Goal: Task Accomplishment & Management: Use online tool/utility

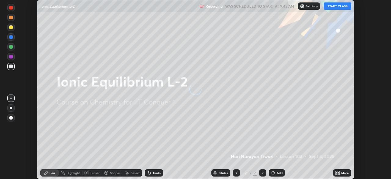
scroll to position [179, 391]
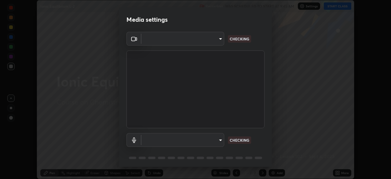
type input "fec30703c8e22cf69a8f77a224c2d994de0da897dc859dbf546555d8622b01d3"
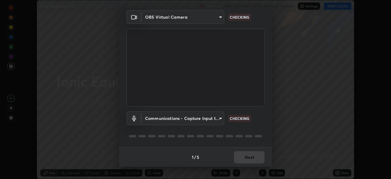
click at [152, 118] on body "Erase all Ionic Equilibrium L-2 Recording WAS SCHEDULED TO START AT 9:45 AM Set…" at bounding box center [195, 89] width 391 height 179
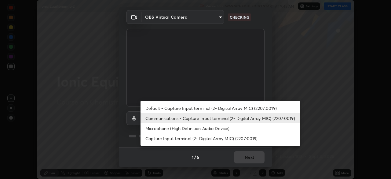
click at [155, 138] on li "Capture Input terminal (2- Digital Array MIC) (2207:0019)" at bounding box center [220, 138] width 159 height 10
type input "e00e8252218796449d4b4b95269c99f0f4208dd188e5158ba6eefbf4b0617680"
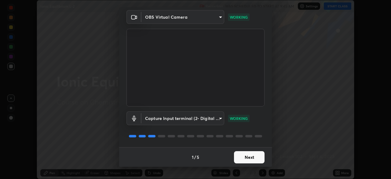
click at [241, 156] on button "Next" at bounding box center [249, 157] width 31 height 12
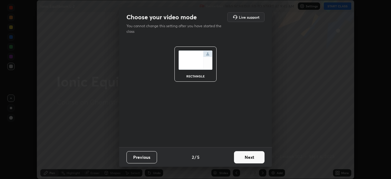
scroll to position [0, 0]
click at [242, 157] on button "Next" at bounding box center [249, 157] width 31 height 12
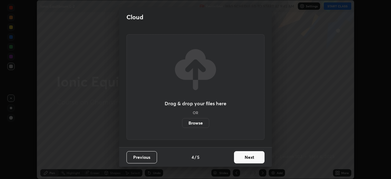
click at [244, 160] on button "Next" at bounding box center [249, 157] width 31 height 12
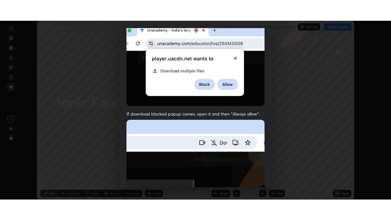
scroll to position [146, 0]
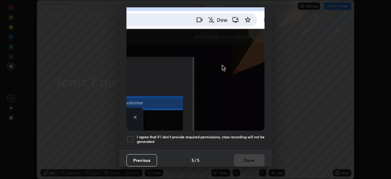
click at [130, 137] on div at bounding box center [129, 138] width 7 height 7
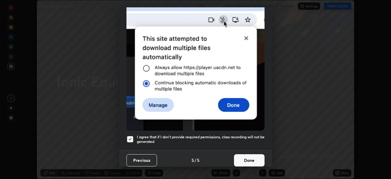
click at [242, 156] on button "Done" at bounding box center [249, 160] width 31 height 12
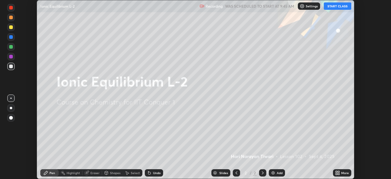
click at [268, 170] on div "Slides 2 / 2 Add" at bounding box center [248, 173] width 170 height 12
click at [274, 173] on img at bounding box center [273, 172] width 5 height 5
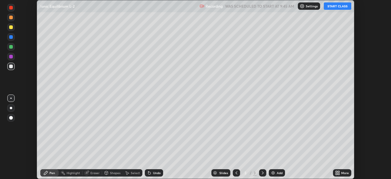
click at [338, 173] on icon at bounding box center [337, 172] width 5 height 5
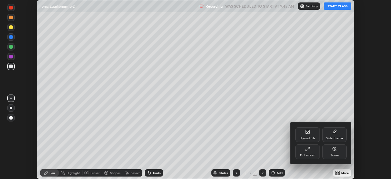
click at [311, 152] on div "Full screen" at bounding box center [307, 151] width 24 height 15
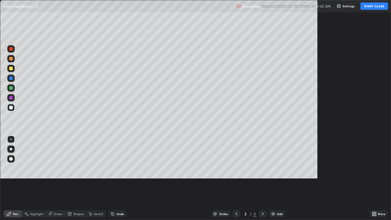
scroll to position [220, 391]
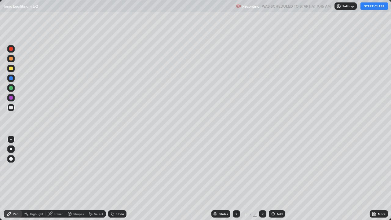
click at [372, 7] on button "START CLASS" at bounding box center [374, 5] width 27 height 7
click at [10, 108] on div at bounding box center [11, 108] width 4 height 4
click at [56, 178] on div "Eraser" at bounding box center [58, 213] width 9 height 3
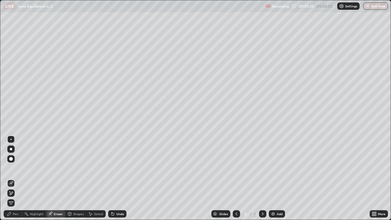
click at [17, 178] on div "Pen" at bounding box center [15, 213] width 5 height 3
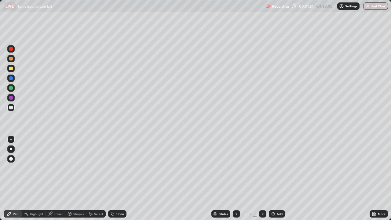
click at [11, 69] on div at bounding box center [11, 69] width 4 height 4
click at [60, 178] on div "Eraser" at bounding box center [58, 213] width 9 height 3
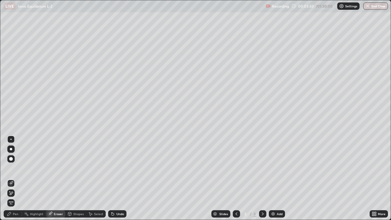
click at [17, 178] on div "Pen" at bounding box center [15, 213] width 5 height 3
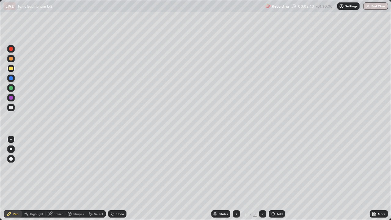
click at [10, 107] on div at bounding box center [11, 108] width 4 height 4
click at [62, 178] on div "Eraser" at bounding box center [58, 213] width 9 height 3
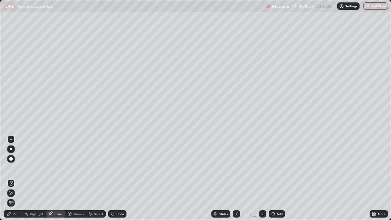
click at [17, 178] on div "Pen" at bounding box center [15, 213] width 5 height 3
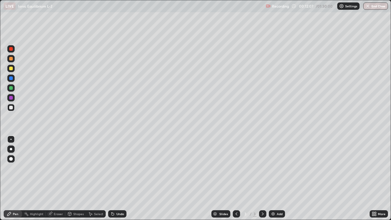
click at [59, 178] on div "Eraser" at bounding box center [58, 213] width 9 height 3
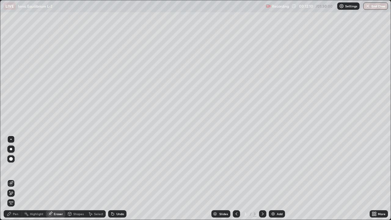
click at [98, 178] on div "Select" at bounding box center [98, 213] width 9 height 3
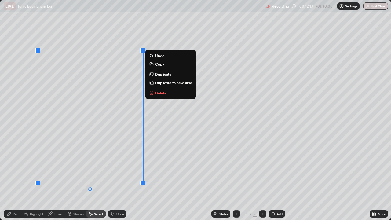
click at [157, 93] on p "Delete" at bounding box center [160, 92] width 11 height 5
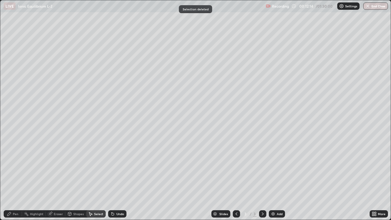
click at [17, 178] on div "Pen" at bounding box center [13, 213] width 18 height 7
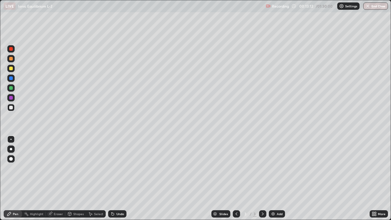
click at [9, 70] on div at bounding box center [11, 69] width 4 height 4
click at [274, 178] on img at bounding box center [273, 213] width 5 height 5
click at [11, 108] on div at bounding box center [11, 108] width 4 height 4
click at [13, 69] on div at bounding box center [11, 69] width 4 height 4
click at [11, 107] on div at bounding box center [11, 108] width 4 height 4
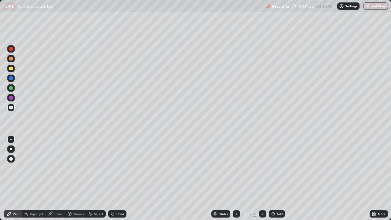
click at [11, 89] on div at bounding box center [11, 88] width 4 height 4
click at [11, 69] on div at bounding box center [11, 69] width 4 height 4
click at [14, 107] on div at bounding box center [10, 107] width 7 height 7
click at [11, 70] on div at bounding box center [11, 69] width 4 height 4
click at [11, 89] on div at bounding box center [11, 88] width 4 height 4
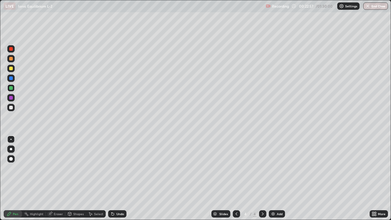
click at [11, 108] on div at bounding box center [11, 108] width 4 height 4
click at [9, 88] on div at bounding box center [11, 88] width 4 height 4
click at [11, 108] on div at bounding box center [11, 108] width 4 height 4
click at [10, 71] on div at bounding box center [10, 68] width 7 height 7
click at [12, 107] on div at bounding box center [11, 108] width 4 height 4
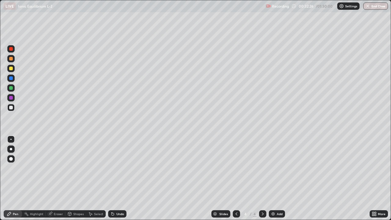
click at [60, 178] on div "Eraser" at bounding box center [58, 213] width 9 height 3
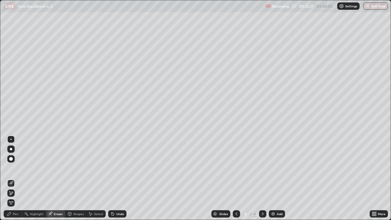
click at [98, 178] on div "Select" at bounding box center [98, 213] width 9 height 3
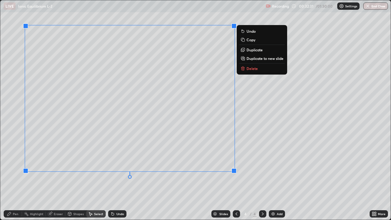
click at [253, 67] on p "Delete" at bounding box center [252, 68] width 11 height 5
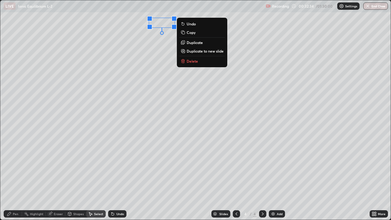
click at [194, 62] on p "Delete" at bounding box center [192, 61] width 11 height 5
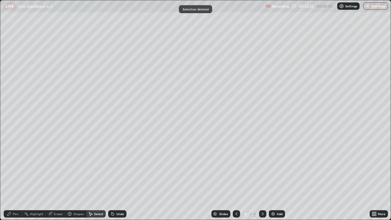
click at [16, 178] on div "Pen" at bounding box center [15, 213] width 5 height 3
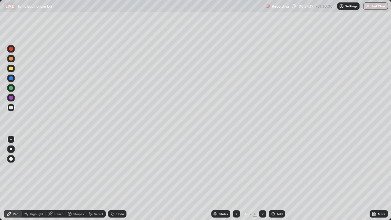
click at [11, 69] on div at bounding box center [11, 69] width 4 height 4
click at [10, 110] on div at bounding box center [10, 107] width 7 height 7
click at [12, 70] on div at bounding box center [11, 69] width 4 height 4
click at [273, 178] on img at bounding box center [273, 213] width 5 height 5
click at [11, 108] on div at bounding box center [11, 108] width 4 height 4
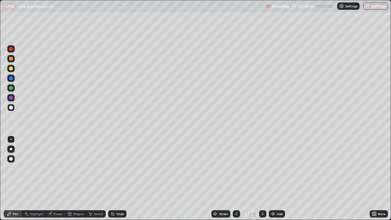
click at [11, 107] on div at bounding box center [11, 108] width 4 height 4
click at [12, 69] on div at bounding box center [11, 69] width 4 height 4
click at [11, 87] on div at bounding box center [11, 88] width 4 height 4
click at [12, 68] on div at bounding box center [11, 69] width 4 height 4
click at [11, 106] on div at bounding box center [11, 108] width 4 height 4
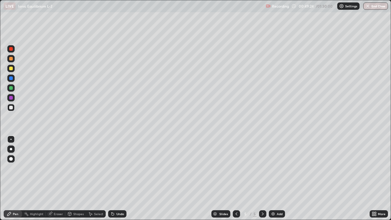
click at [10, 88] on div at bounding box center [11, 88] width 4 height 4
click at [13, 71] on div at bounding box center [10, 68] width 7 height 7
click at [272, 178] on img at bounding box center [273, 213] width 5 height 5
click at [12, 108] on div at bounding box center [11, 108] width 4 height 4
click at [11, 69] on div at bounding box center [11, 69] width 4 height 4
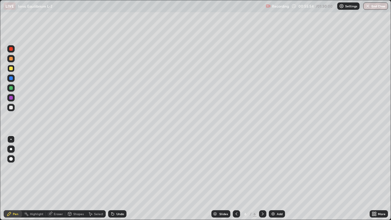
click at [10, 107] on div at bounding box center [11, 108] width 4 height 4
click at [60, 178] on div "Eraser" at bounding box center [58, 213] width 9 height 3
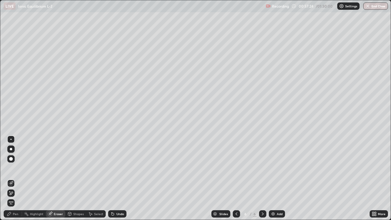
click at [17, 178] on div "Pen" at bounding box center [15, 213] width 5 height 3
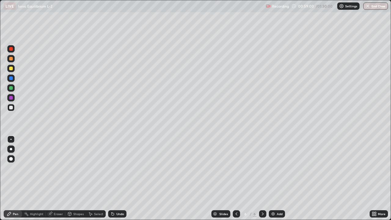
click at [12, 70] on div at bounding box center [11, 69] width 4 height 4
click at [12, 108] on div at bounding box center [11, 108] width 4 height 4
click at [11, 70] on div at bounding box center [11, 69] width 4 height 4
click at [11, 90] on div at bounding box center [11, 88] width 4 height 4
click at [11, 89] on div at bounding box center [11, 88] width 4 height 4
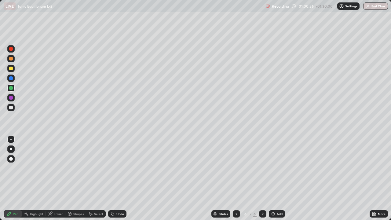
click at [10, 108] on div at bounding box center [11, 108] width 4 height 4
click at [9, 68] on div at bounding box center [11, 69] width 4 height 4
click at [10, 108] on div at bounding box center [11, 108] width 4 height 4
click at [55, 178] on div "Eraser" at bounding box center [58, 213] width 9 height 3
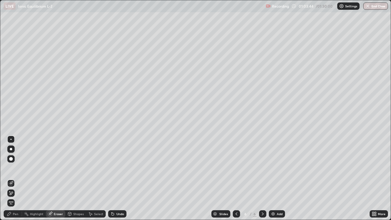
click at [15, 178] on div "Pen" at bounding box center [15, 213] width 5 height 3
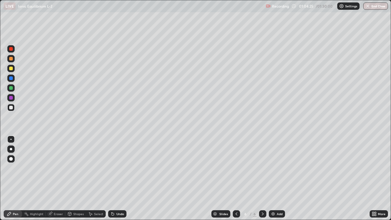
click at [10, 109] on div at bounding box center [11, 108] width 4 height 4
click at [10, 88] on div at bounding box center [11, 88] width 4 height 4
click at [10, 108] on div at bounding box center [11, 108] width 4 height 4
click at [57, 178] on div "Eraser" at bounding box center [58, 213] width 9 height 3
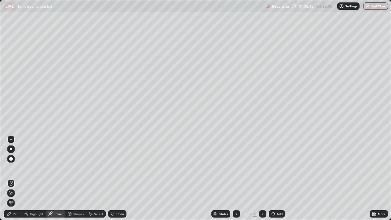
click at [14, 178] on div "Pen" at bounding box center [15, 213] width 5 height 3
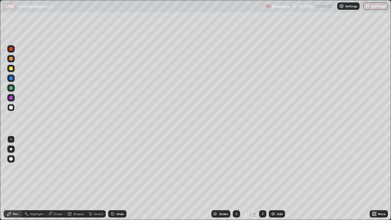
click at [273, 178] on img at bounding box center [273, 213] width 5 height 5
click at [20, 178] on div "Pen" at bounding box center [13, 213] width 18 height 7
click at [358, 178] on div "Slides 7 / 7 Add" at bounding box center [247, 214] width 243 height 12
click at [377, 6] on button "End Class" at bounding box center [375, 5] width 25 height 7
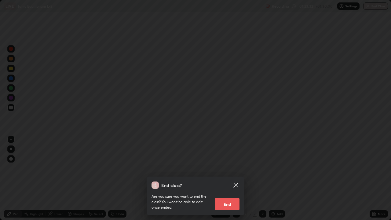
click at [230, 178] on button "End" at bounding box center [227, 204] width 24 height 12
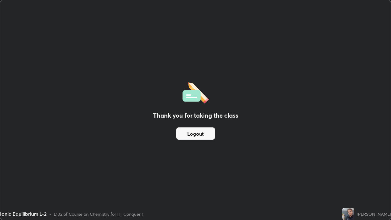
click at [193, 134] on button "Logout" at bounding box center [195, 133] width 39 height 12
